Goal: Information Seeking & Learning: Learn about a topic

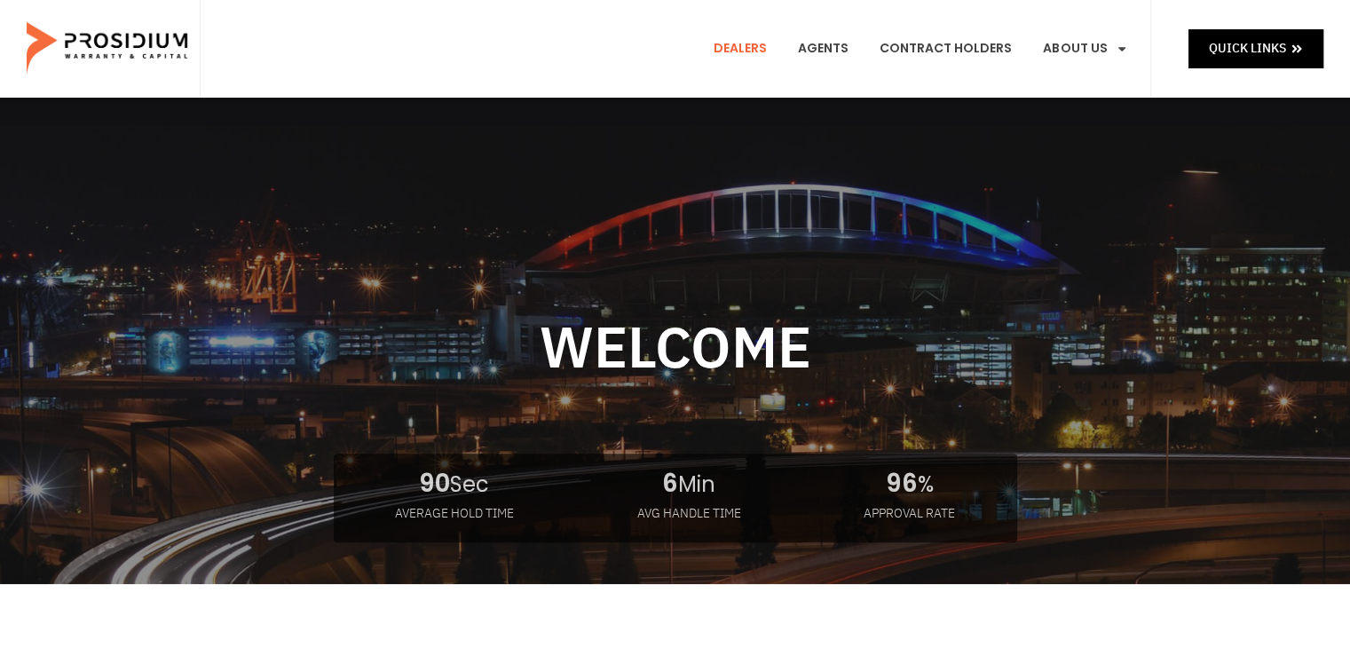
click at [754, 52] on link "Dealers" at bounding box center [740, 49] width 80 height 66
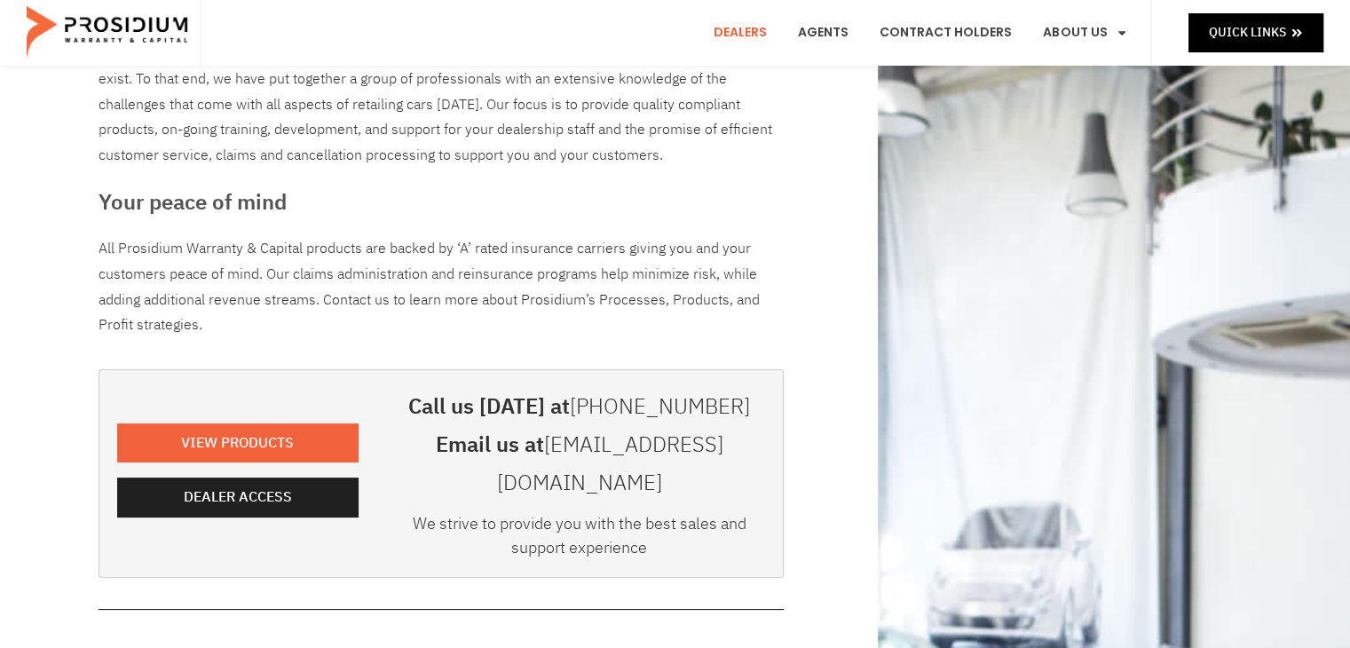
scroll to position [178, 0]
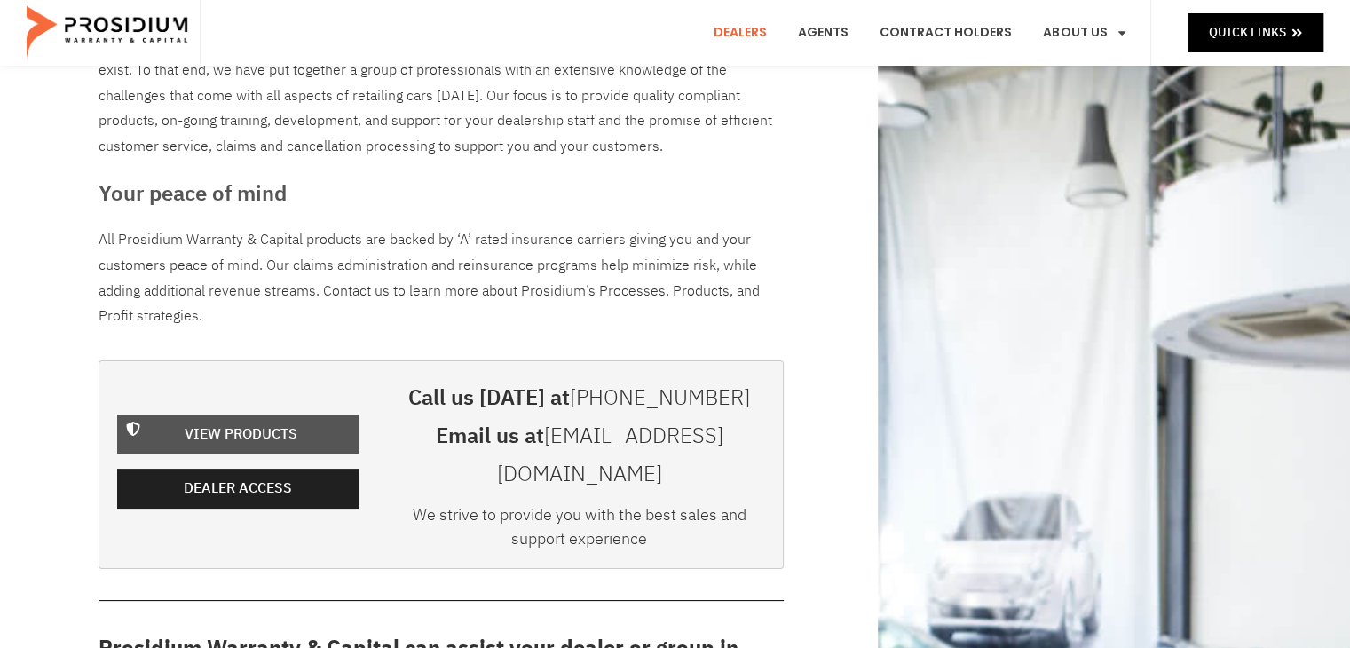
click at [266, 423] on span "View Products" at bounding box center [241, 435] width 113 height 26
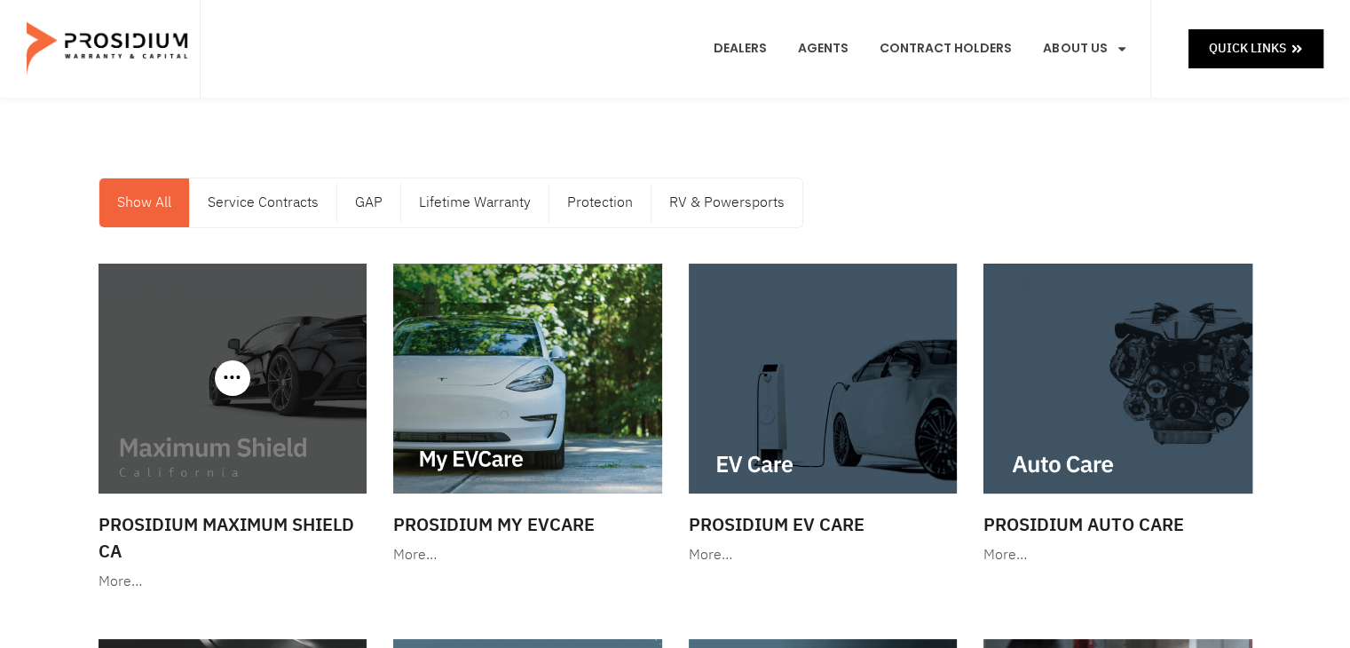
click at [273, 452] on img at bounding box center [233, 379] width 269 height 230
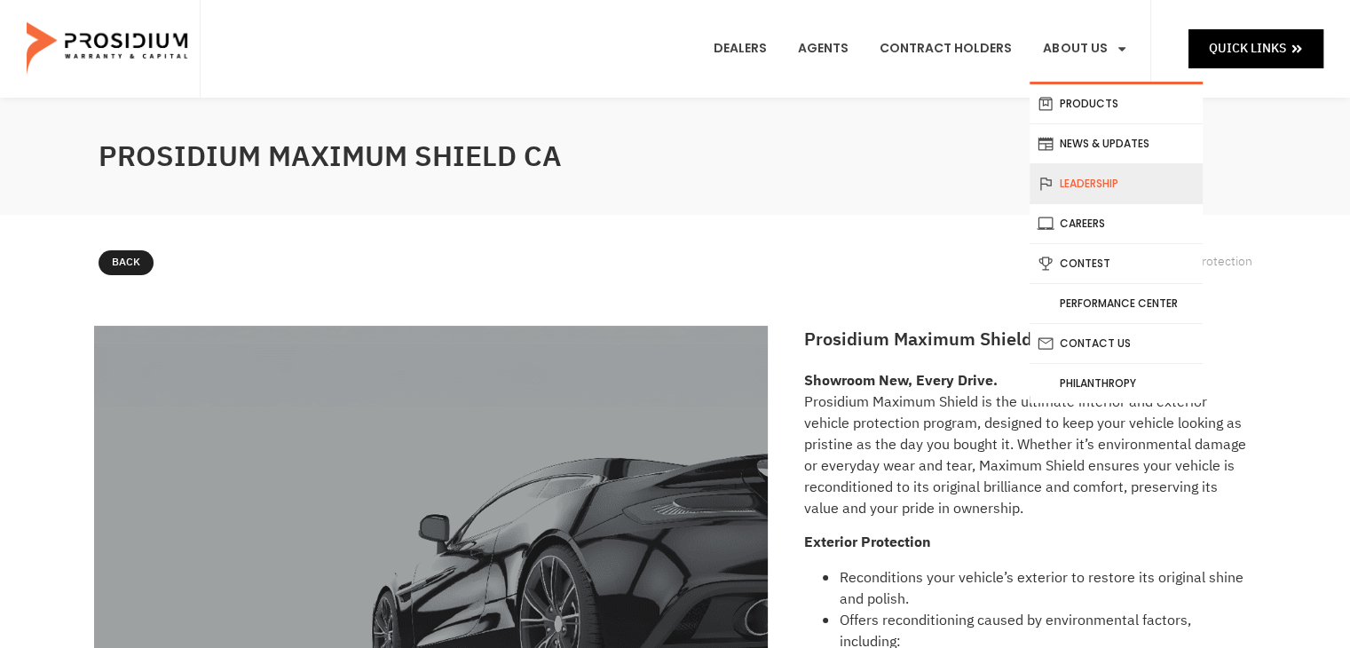
click at [1079, 180] on link "Leadership" at bounding box center [1116, 183] width 173 height 39
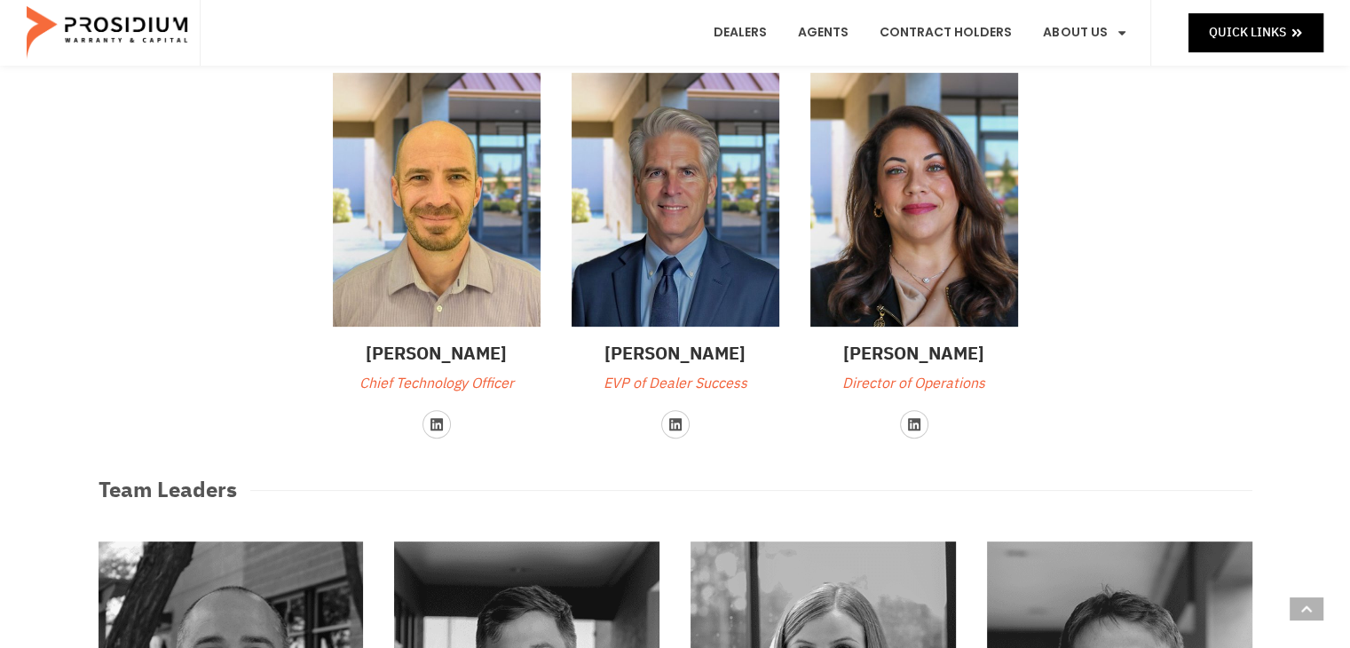
scroll to position [591, 0]
